Goal: Find specific page/section: Find specific page/section

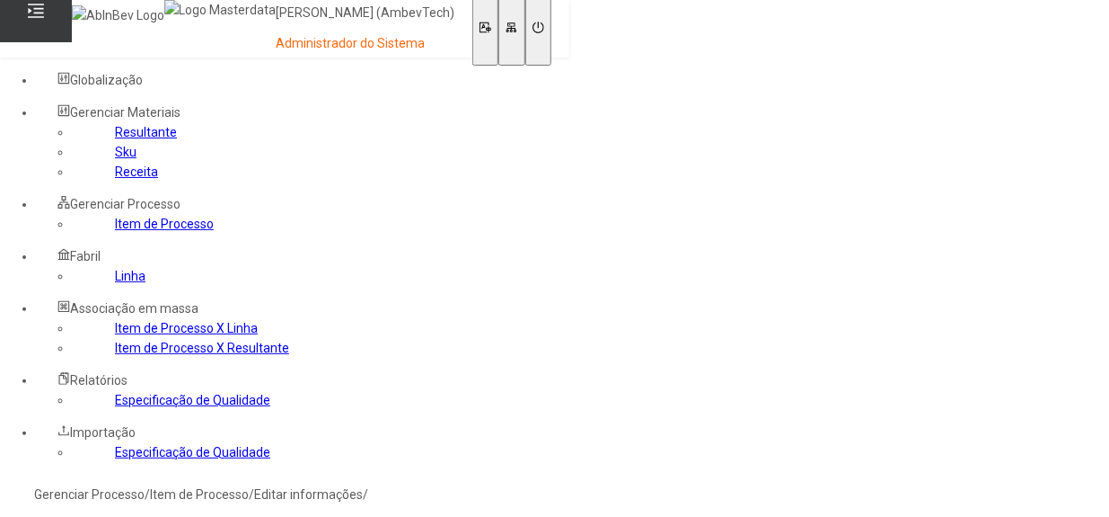
click at [115, 231] on link "Item de Processo" at bounding box center [164, 224] width 99 height 14
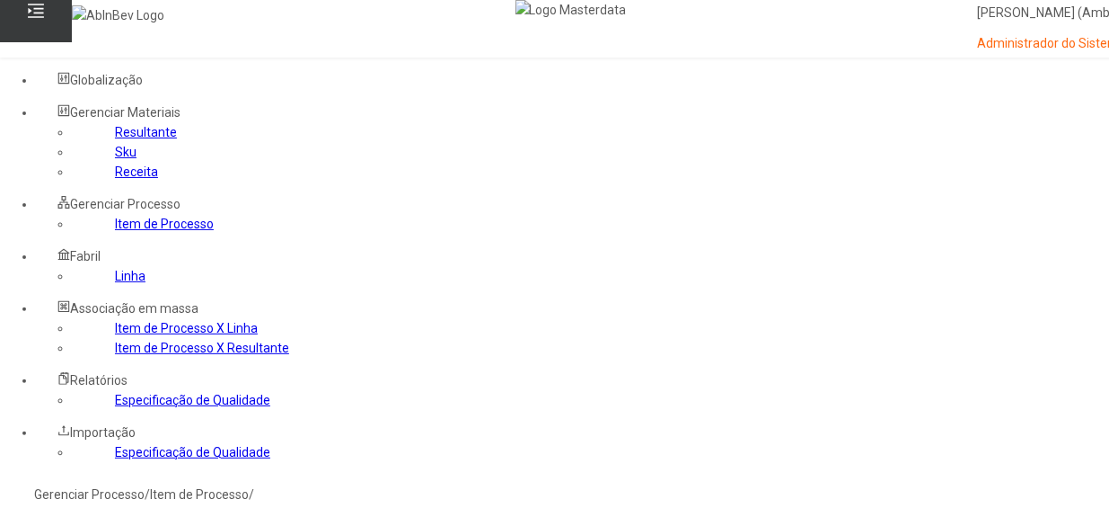
type input "*****"
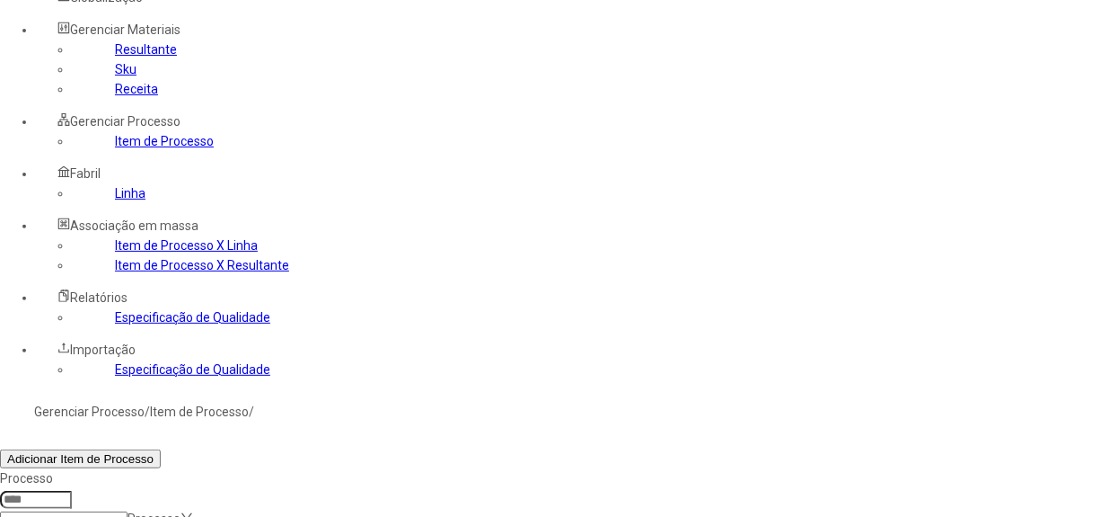
scroll to position [163, 0]
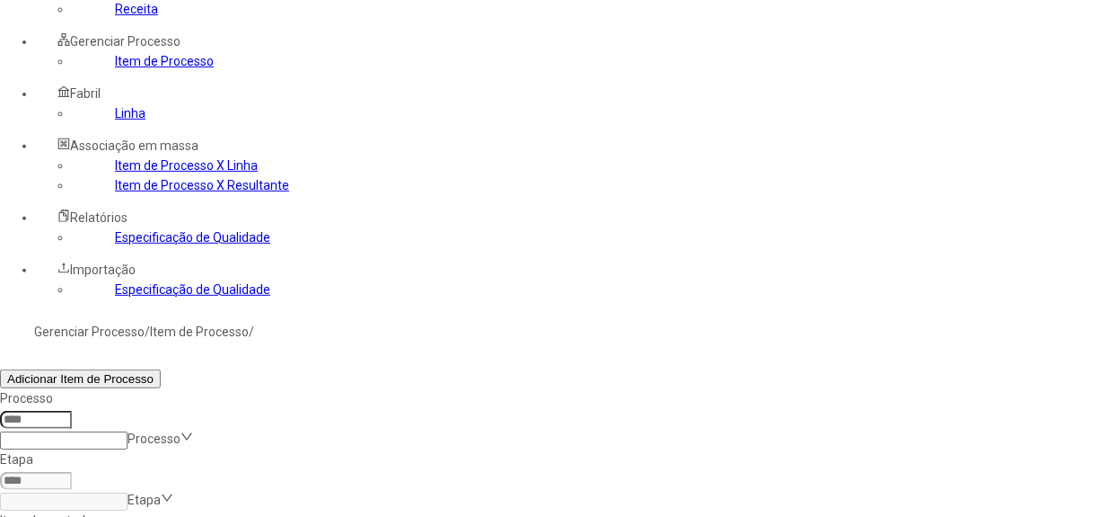
drag, startPoint x: 765, startPoint y: 354, endPoint x: 941, endPoint y: 356, distance: 176.1
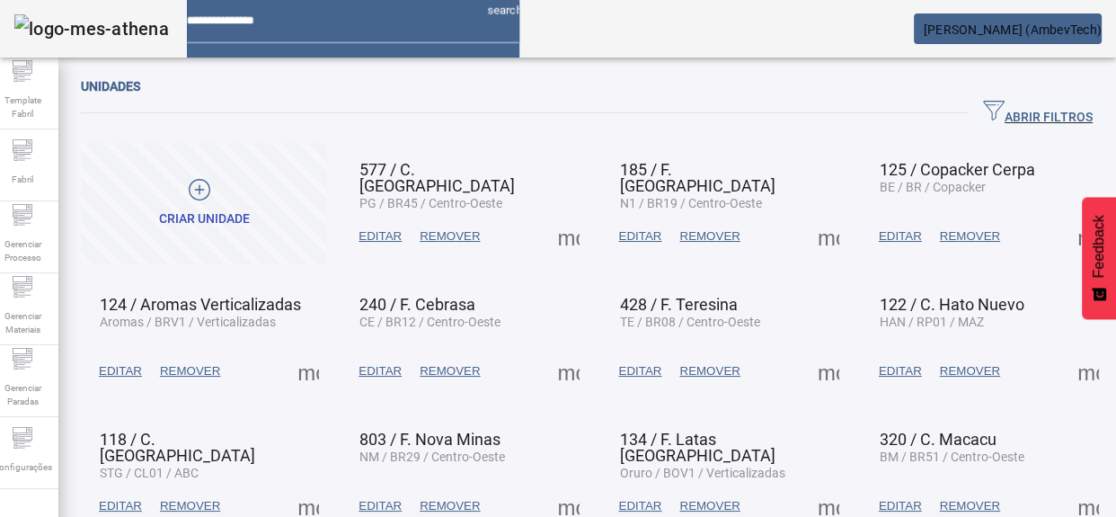
click at [983, 102] on span "ABRIR FILTROS" at bounding box center [1038, 113] width 110 height 27
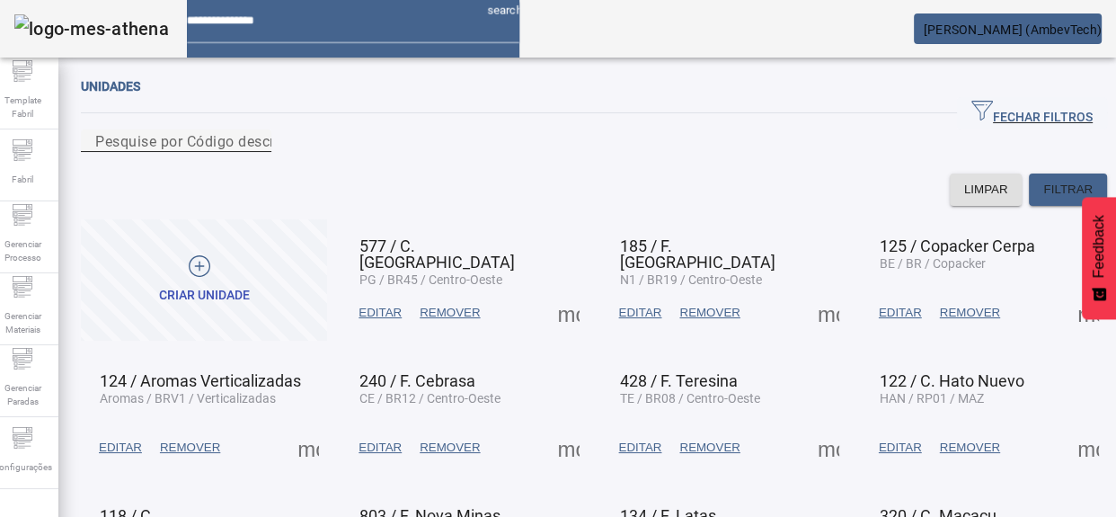
click at [257, 152] on input "Pesquise por Código descrição ou sigla" at bounding box center [176, 141] width 162 height 22
type input "*****"
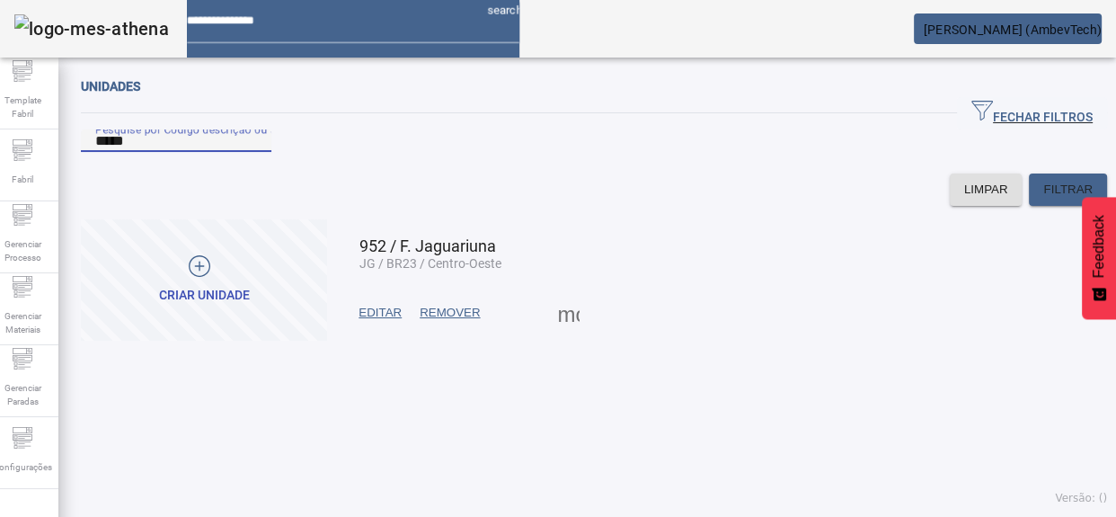
click at [557, 334] on span at bounding box center [568, 312] width 43 height 43
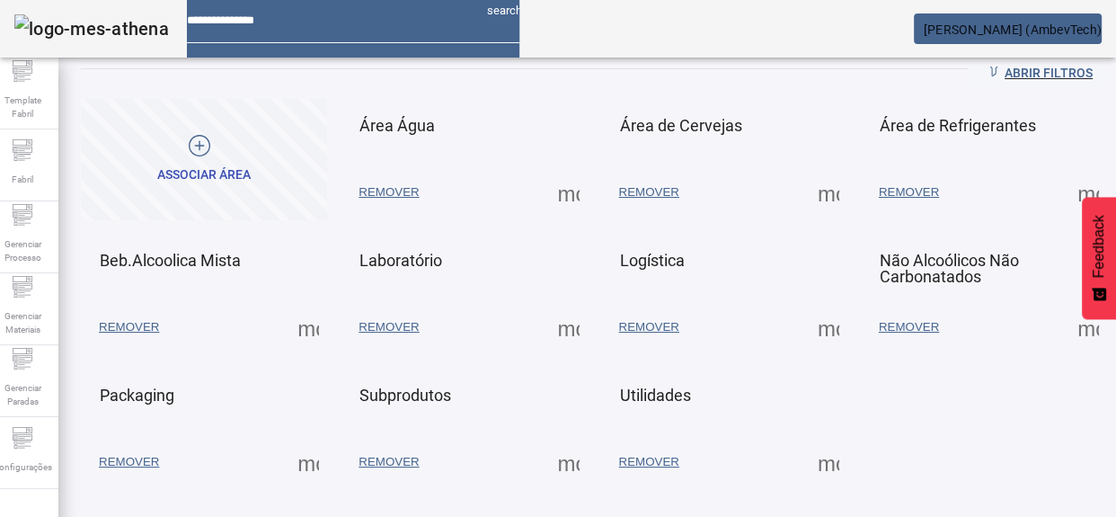
scroll to position [79, 0]
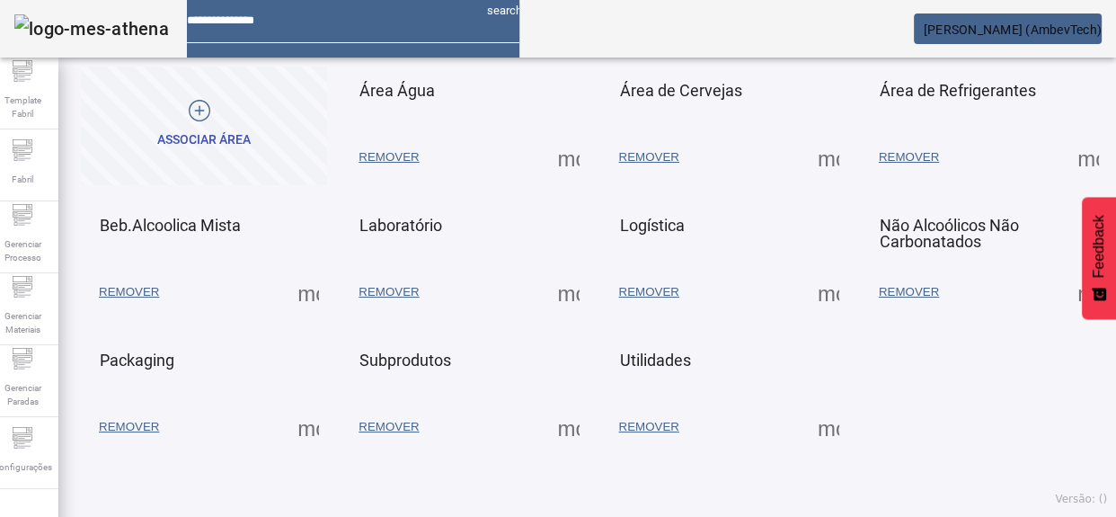
click at [314, 423] on span at bounding box center [308, 426] width 43 height 43
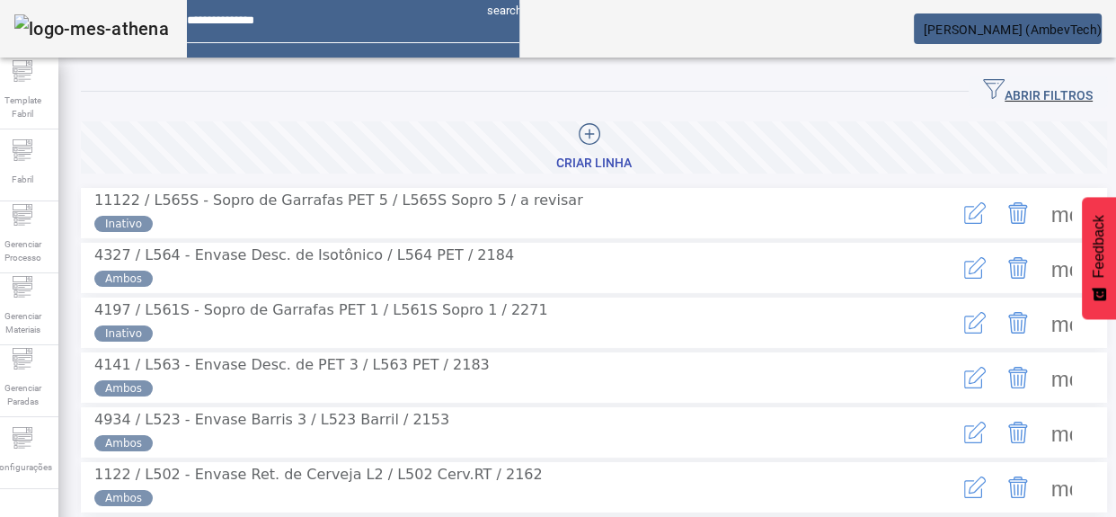
click at [1003, 84] on span "ABRIR FILTROS" at bounding box center [1038, 91] width 110 height 27
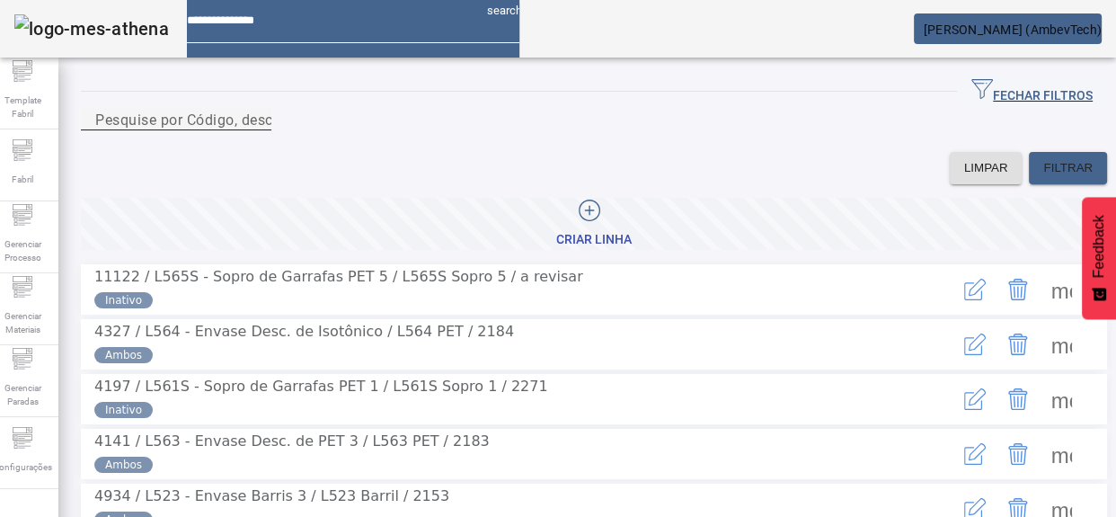
click at [557, 128] on mat-label "Pesquise por Código, descrição, descrição abreviada ou descrição SAP" at bounding box center [333, 118] width 477 height 17
click at [257, 130] on input "Pesquise por Código, descrição, descrição abreviada ou descrição SAP" at bounding box center [176, 120] width 162 height 22
type input "***"
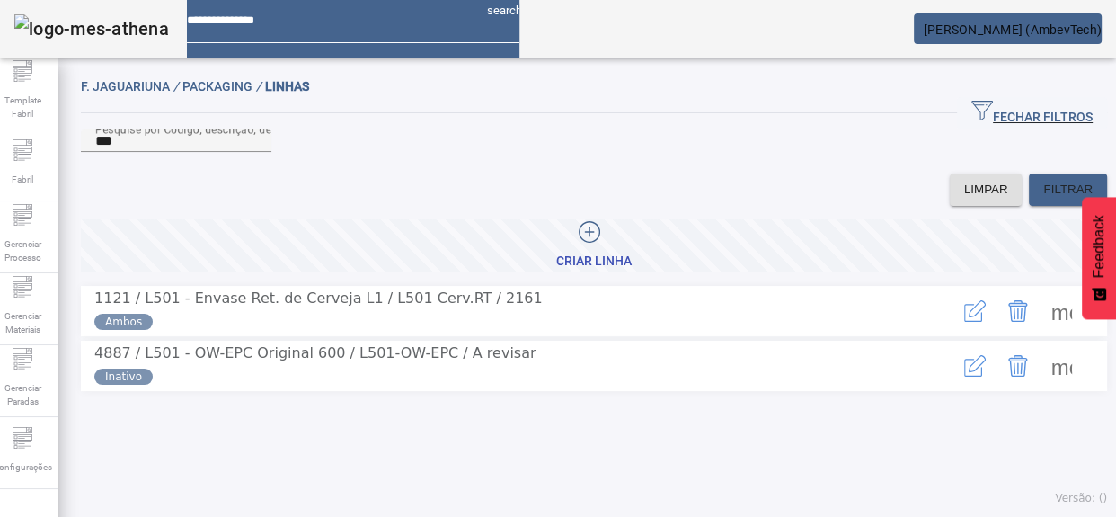
click at [1051, 332] on span at bounding box center [1060, 310] width 43 height 43
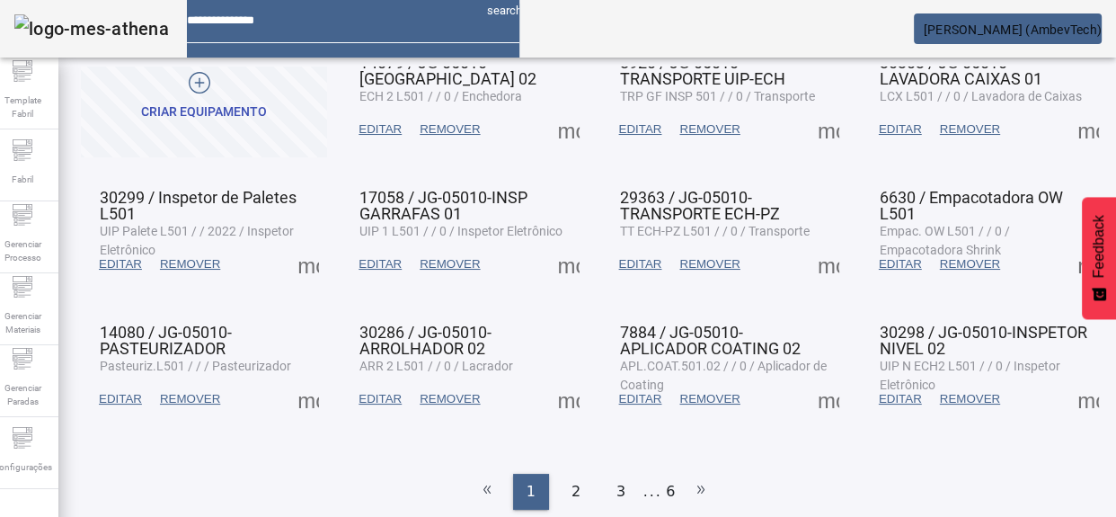
scroll to position [128, 0]
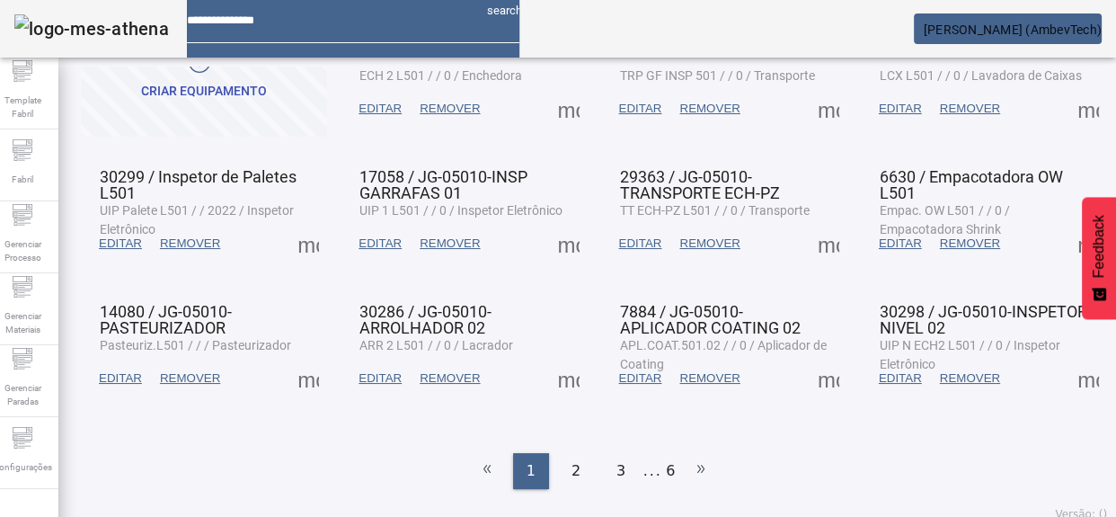
drag, startPoint x: 666, startPoint y: 463, endPoint x: 618, endPoint y: 477, distance: 49.7
click at [618, 477] on div "F. Jaguariuna / Packaging / L501 - Envase Ret. de Cerveja L1 / EQUIPAMENTOS ABR…" at bounding box center [594, 225] width 1026 height 554
